Goal: Find contact information: Find contact information

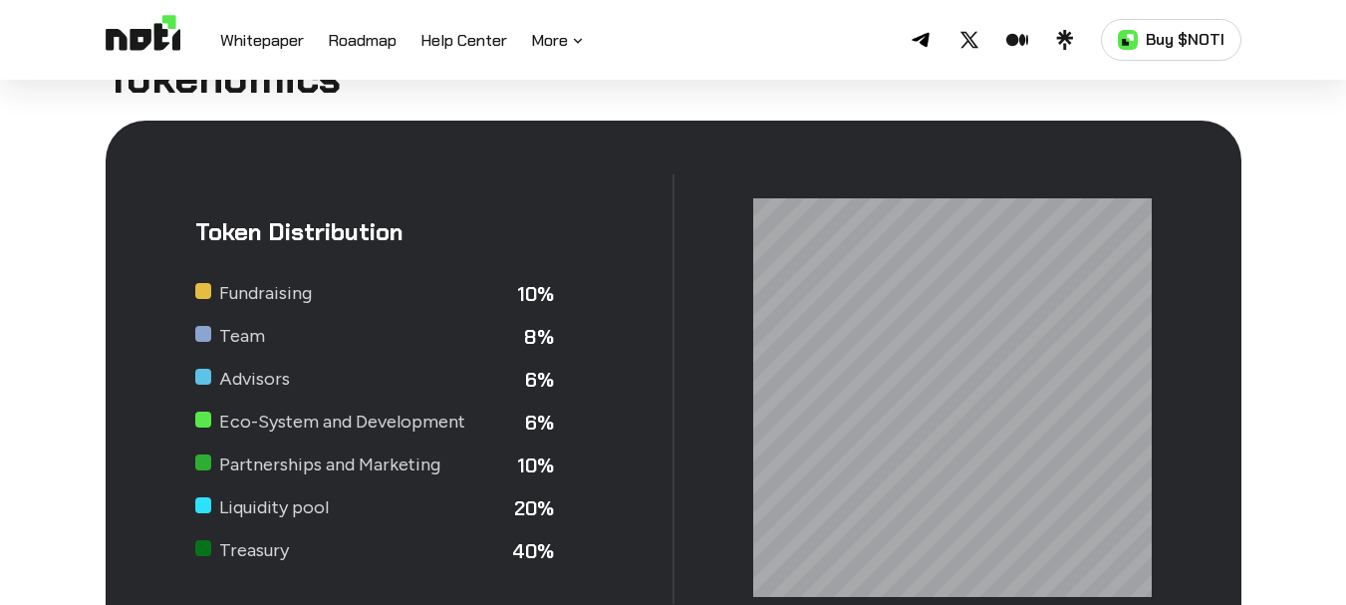
scroll to position [7373, 0]
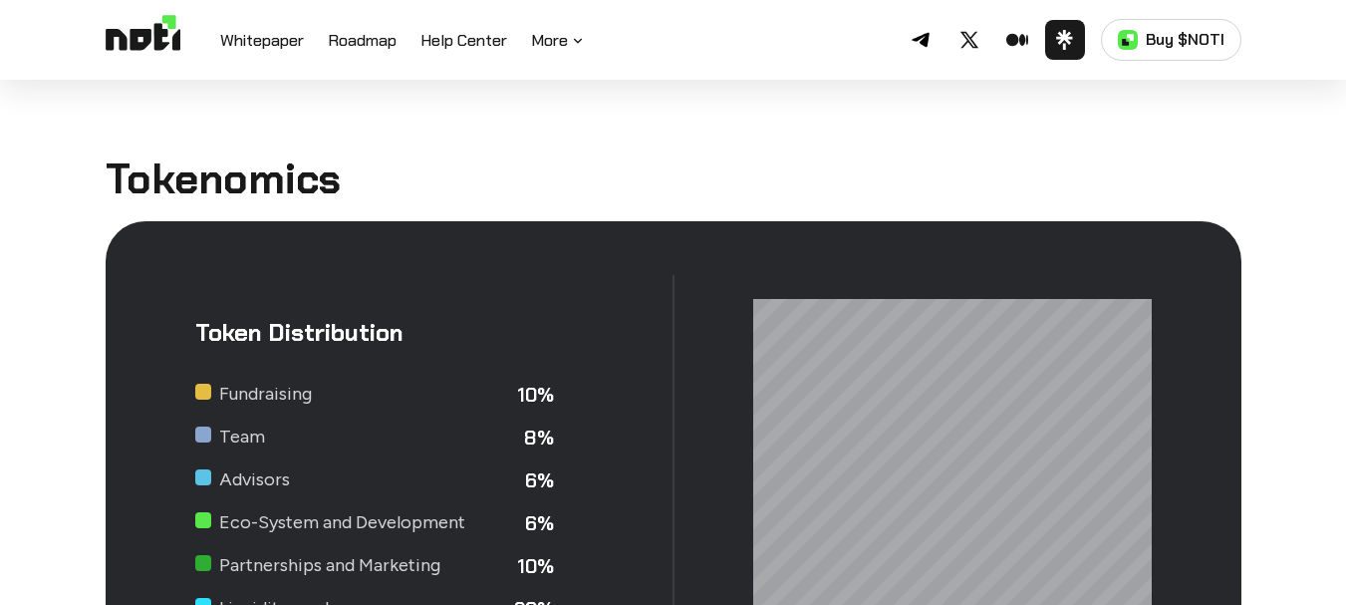
click at [1064, 43] on icon at bounding box center [1065, 40] width 20 height 20
click at [1007, 54] on link "Noti on Medium" at bounding box center [1017, 40] width 40 height 40
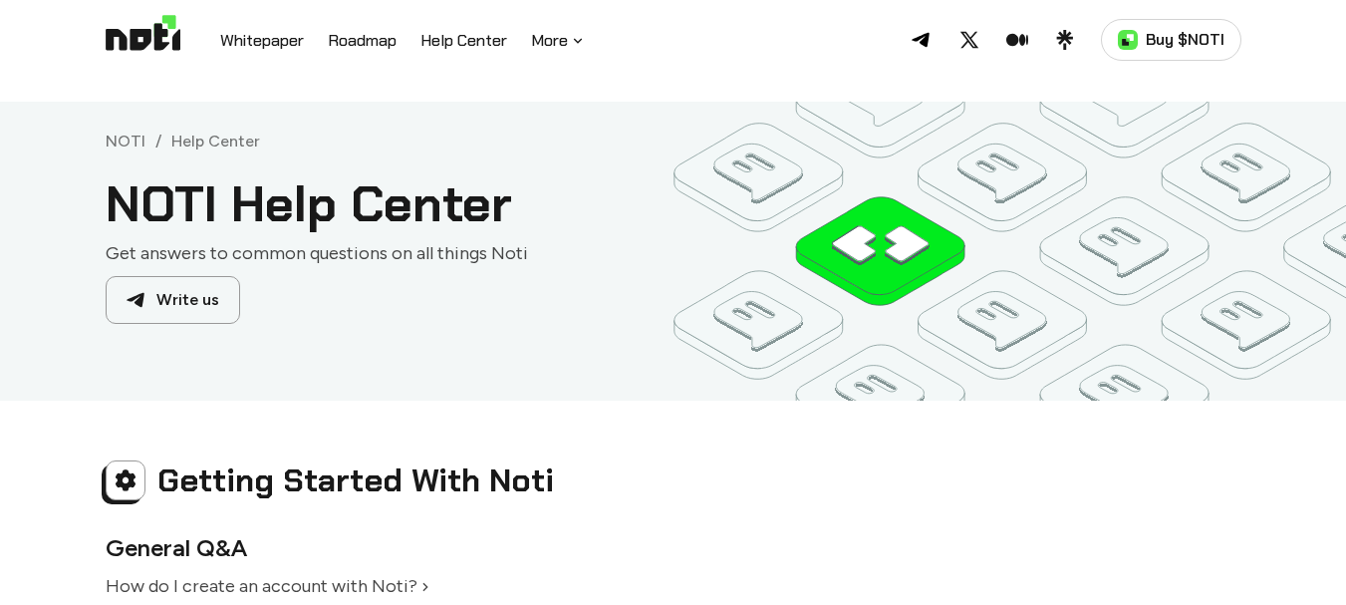
click at [199, 298] on link "Write us" at bounding box center [173, 300] width 134 height 48
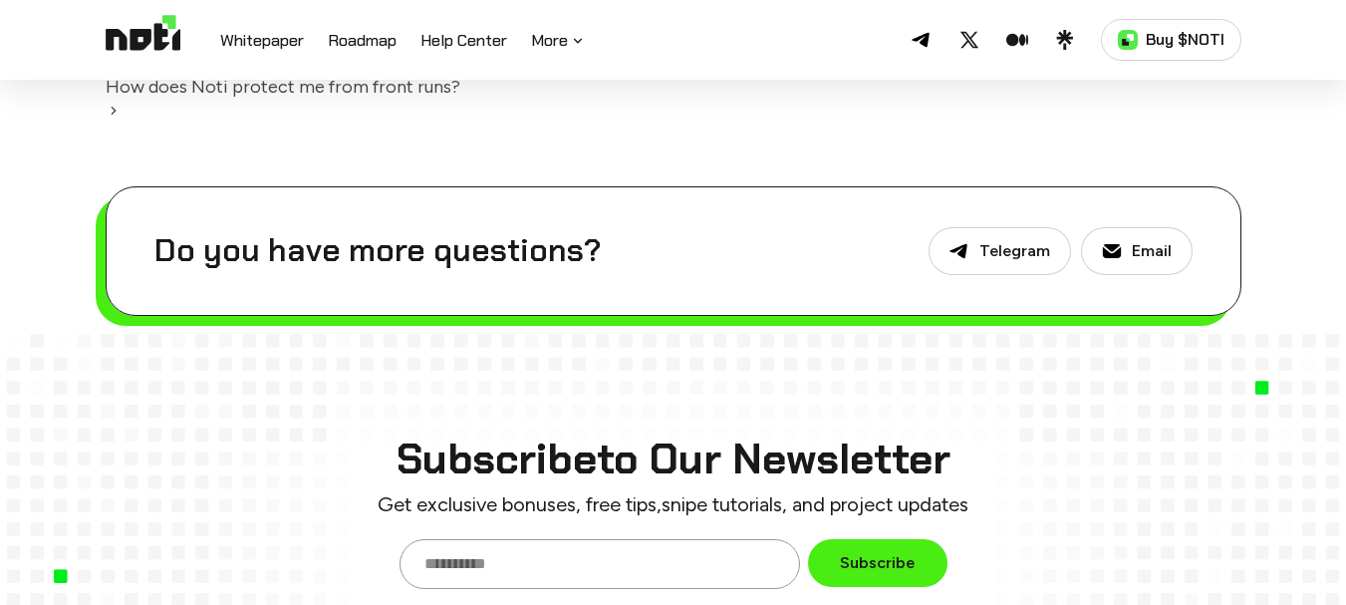
scroll to position [1395, 0]
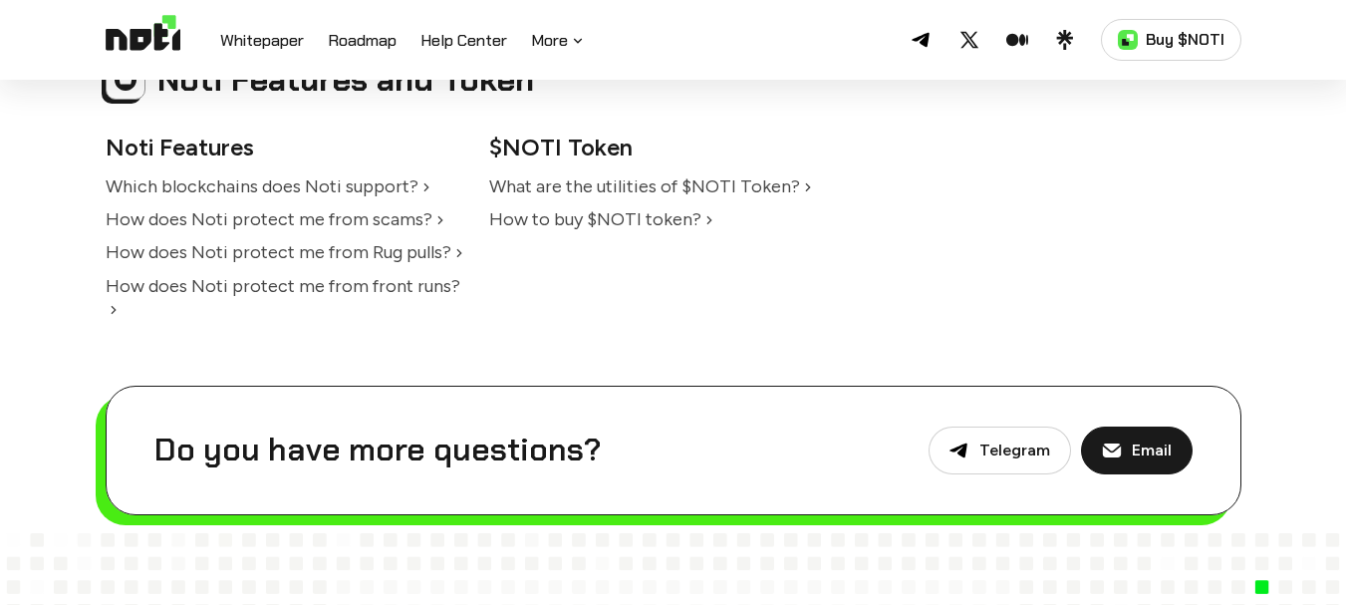
click at [1141, 440] on p "Email" at bounding box center [1152, 449] width 40 height 19
click at [1140, 440] on p "Email" at bounding box center [1152, 449] width 40 height 19
